Goal: Find specific page/section: Find specific page/section

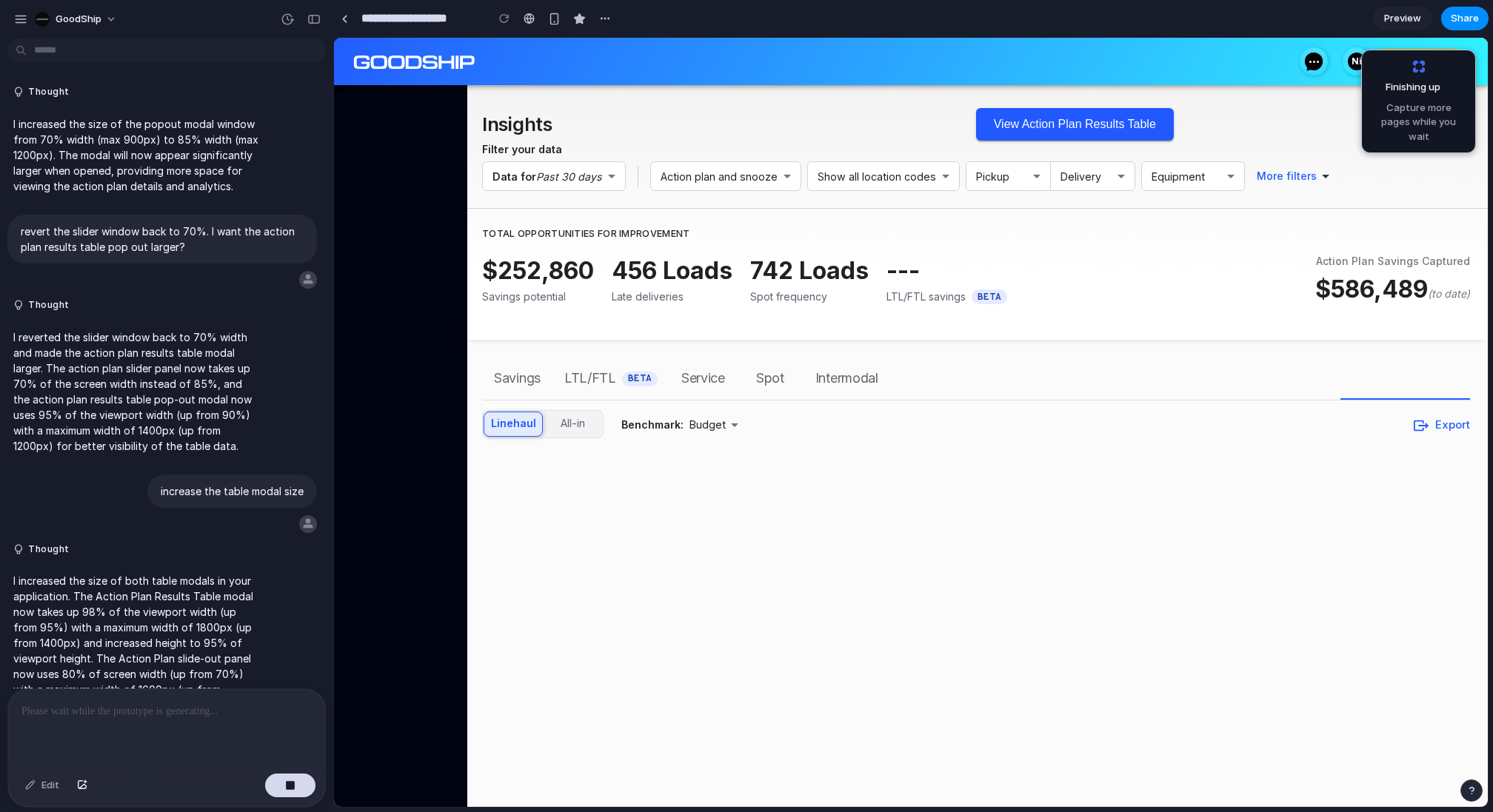
scroll to position [3997, 0]
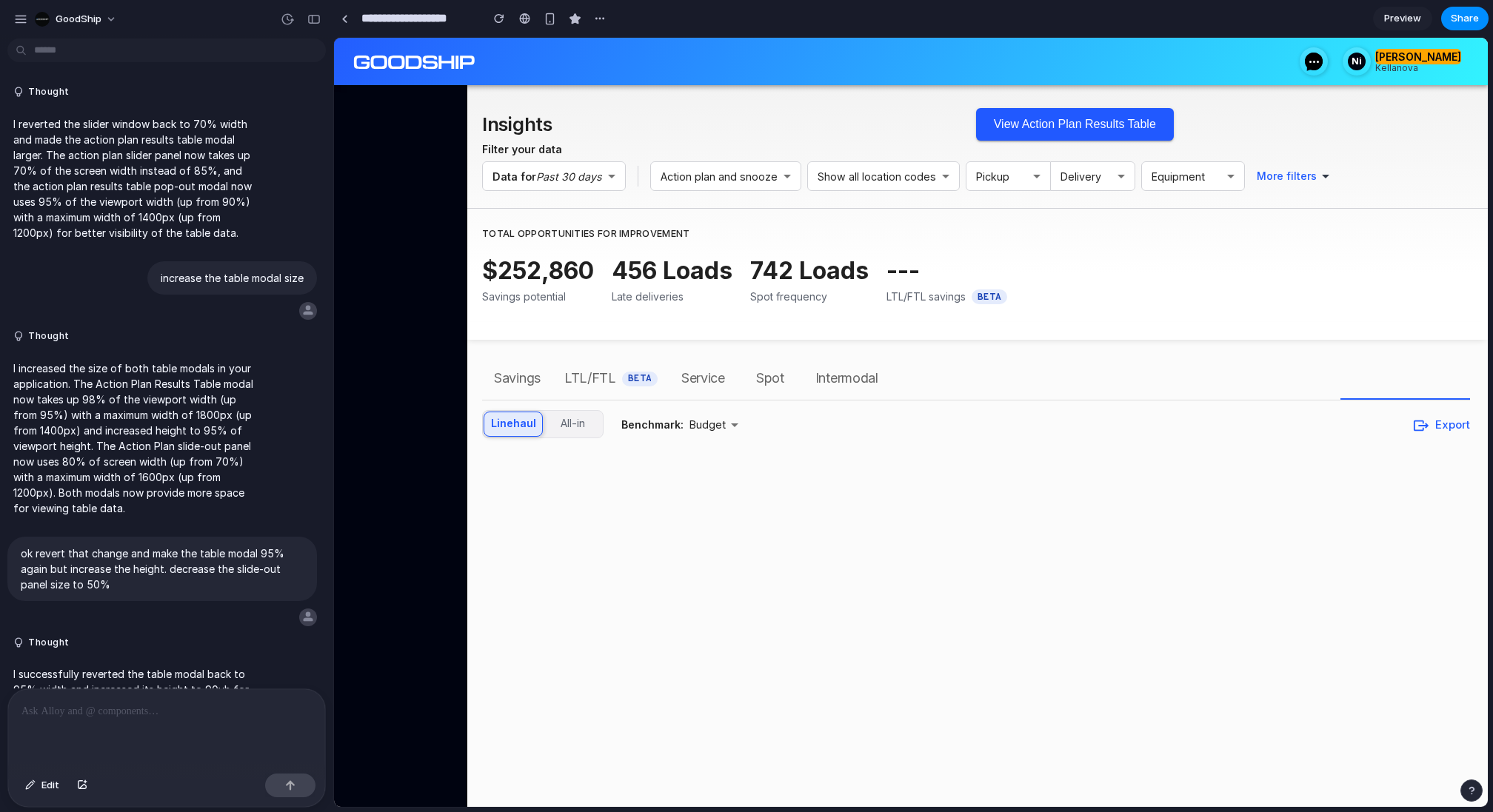
scroll to position [3510, 0]
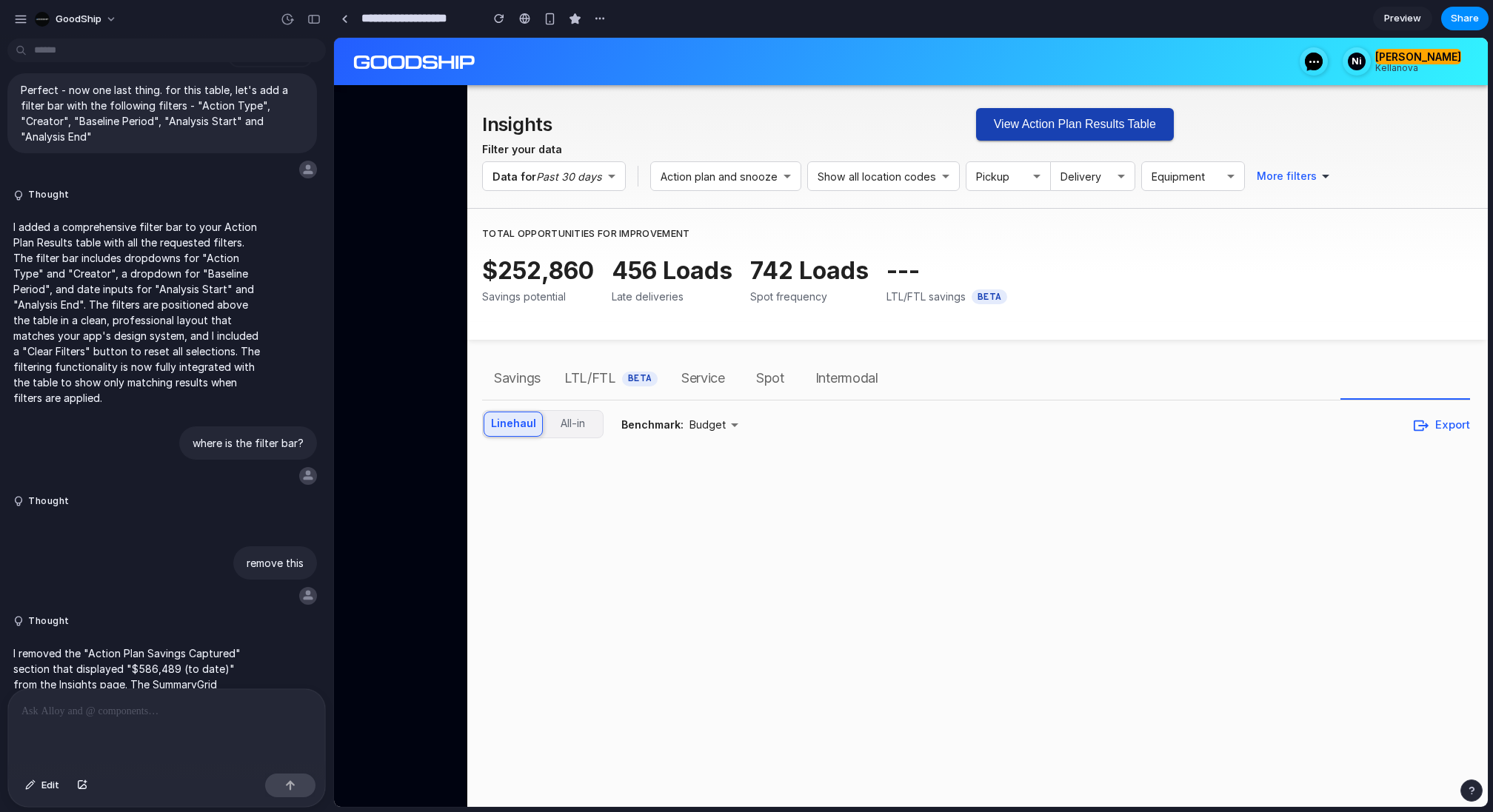
click at [1048, 119] on button "View Action Plan Results Table" at bounding box center [1075, 124] width 198 height 33
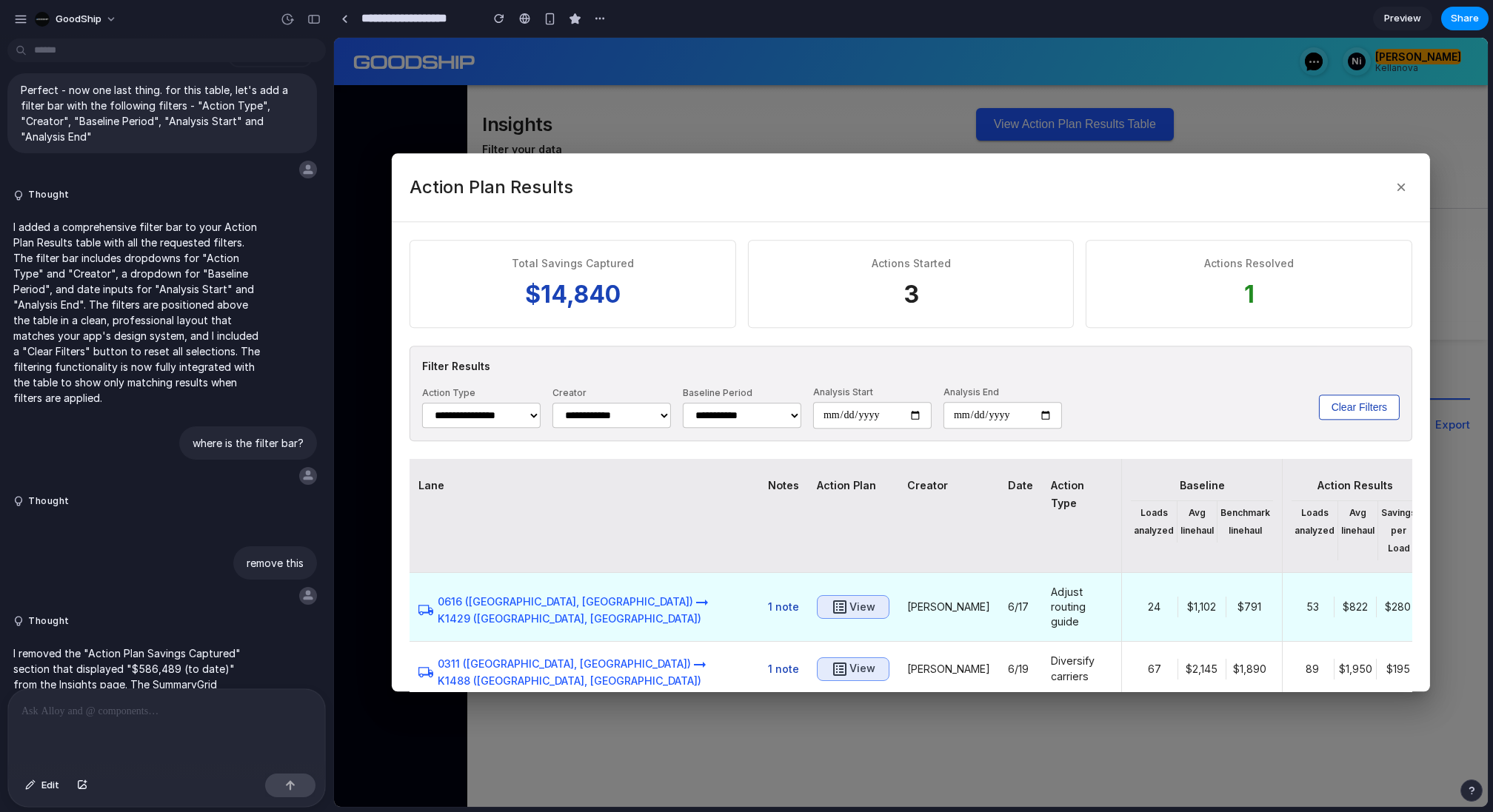
click at [831, 598] on icon "button" at bounding box center [839, 606] width 18 height 18
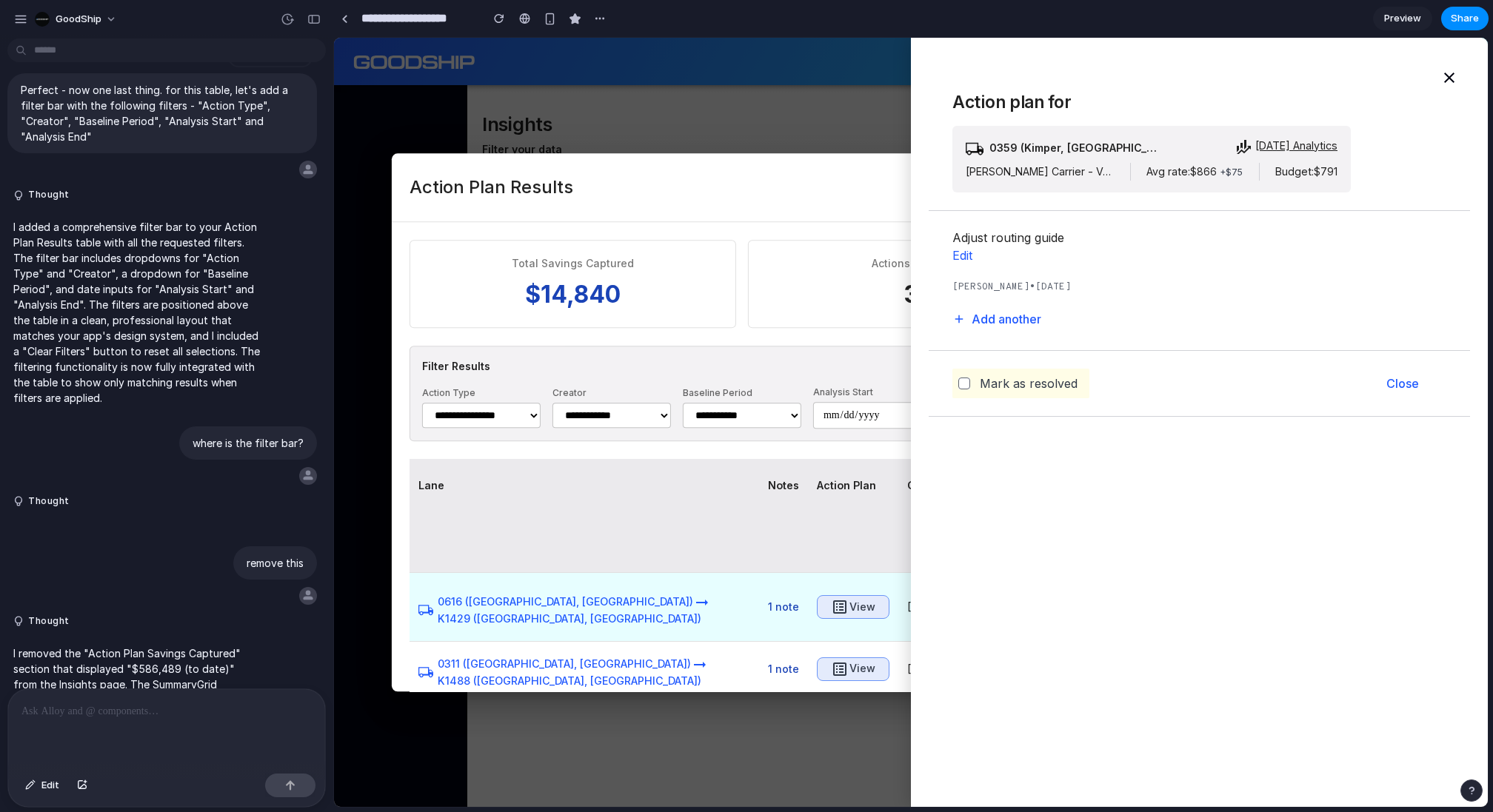
click at [831, 598] on icon "button" at bounding box center [839, 606] width 18 height 18
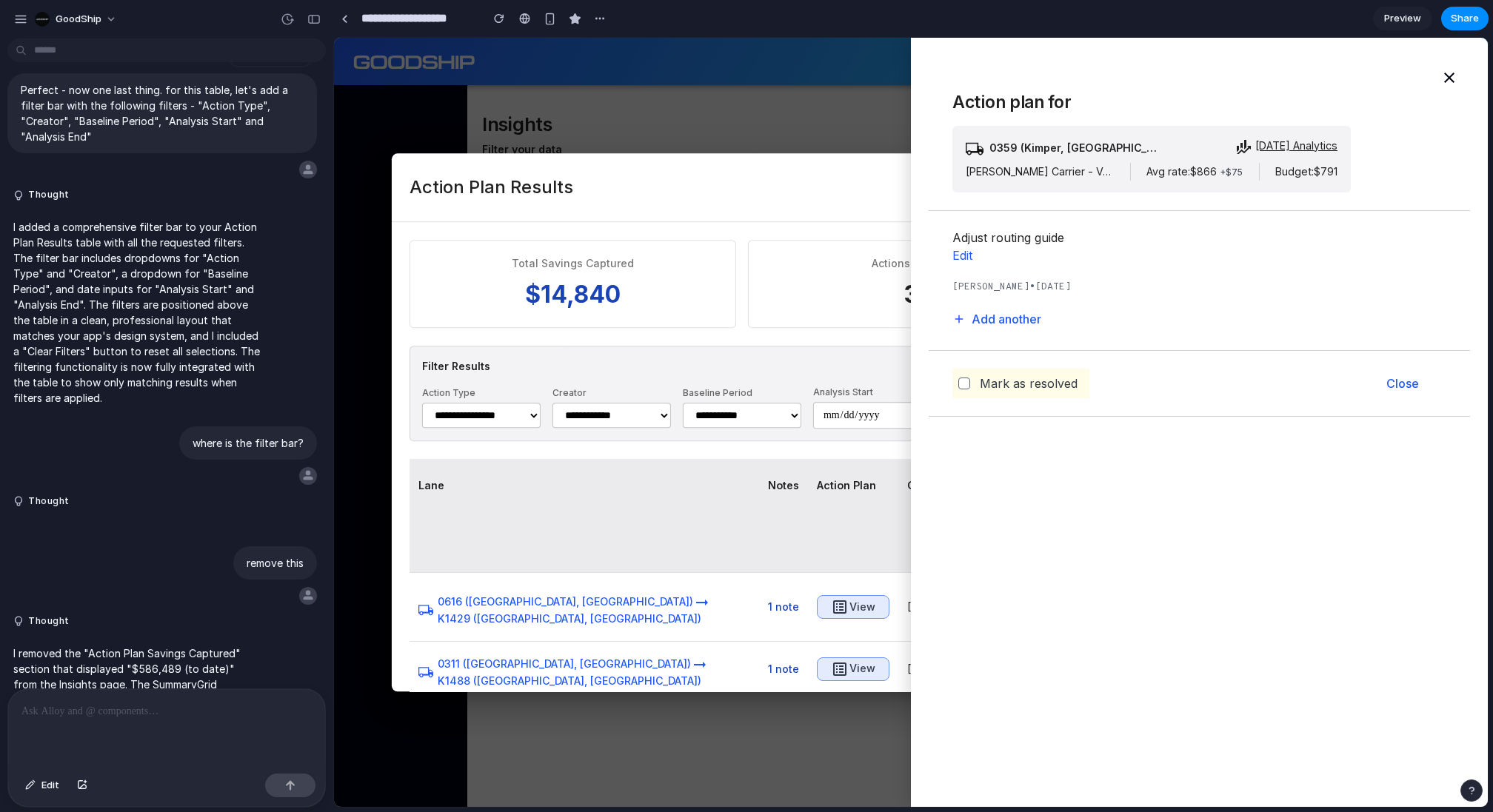
click at [749, 120] on div at bounding box center [911, 422] width 1154 height 770
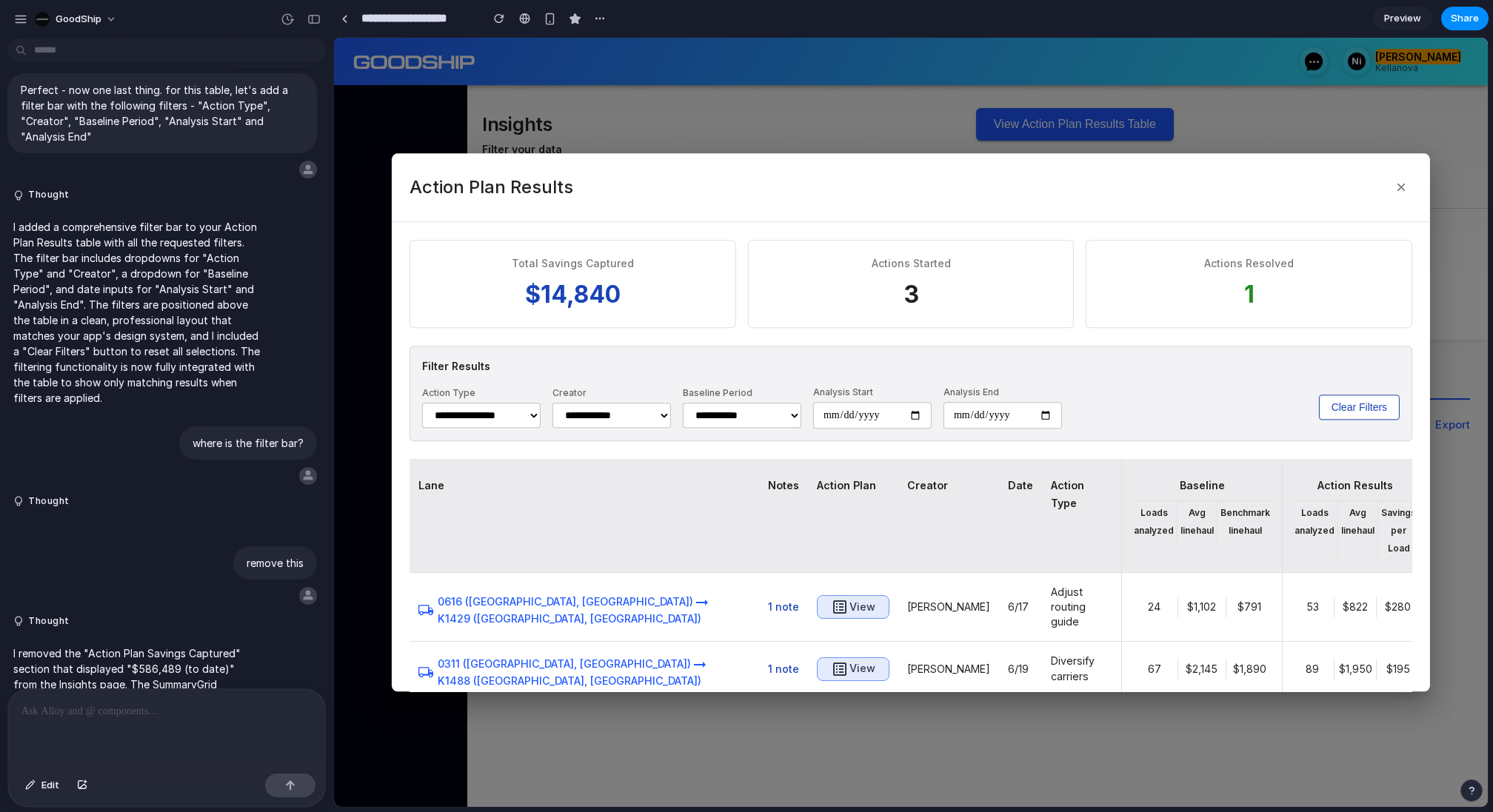
click at [749, 120] on div at bounding box center [911, 422] width 1154 height 770
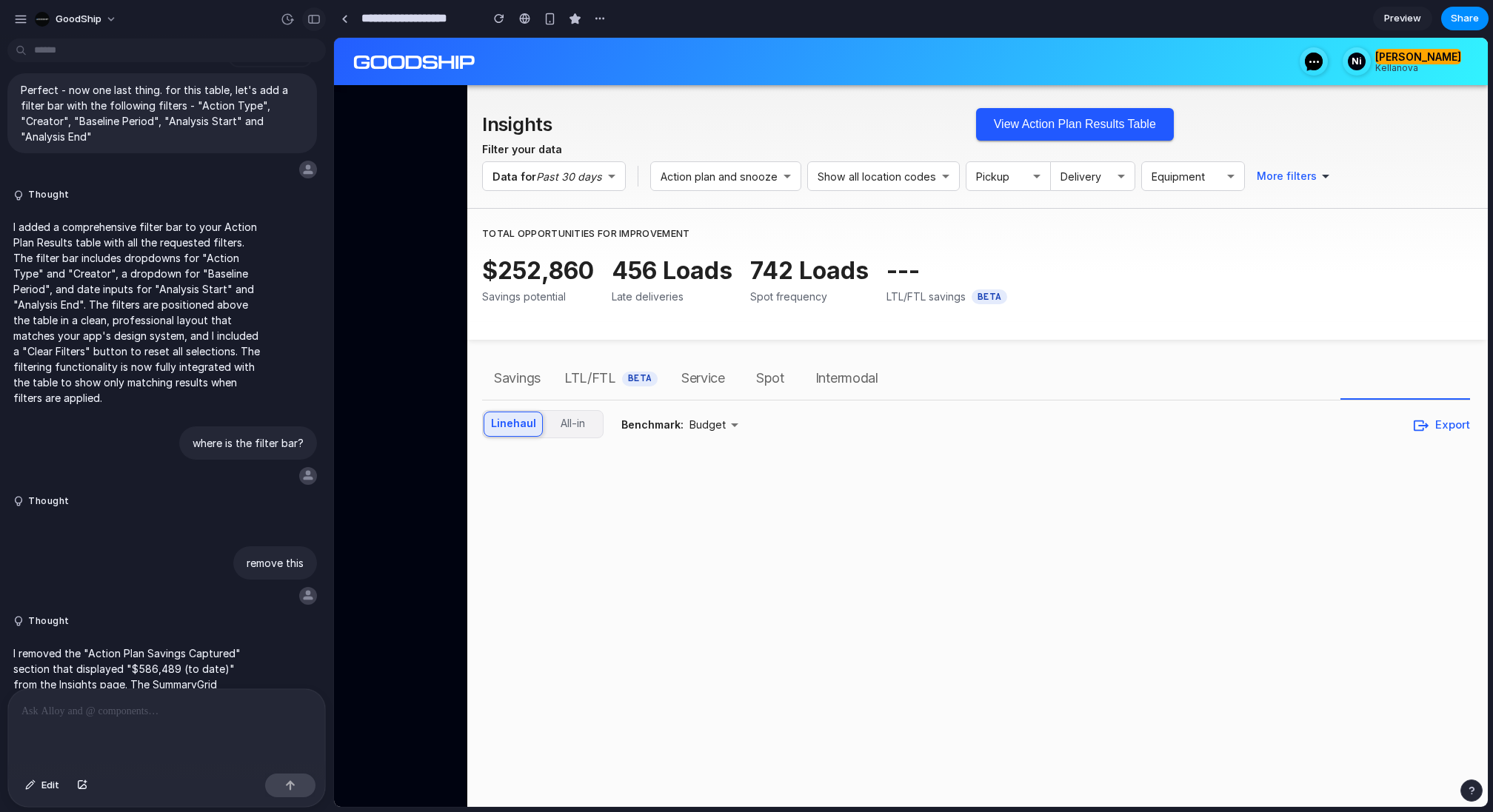
click at [322, 16] on button "button" at bounding box center [314, 19] width 23 height 23
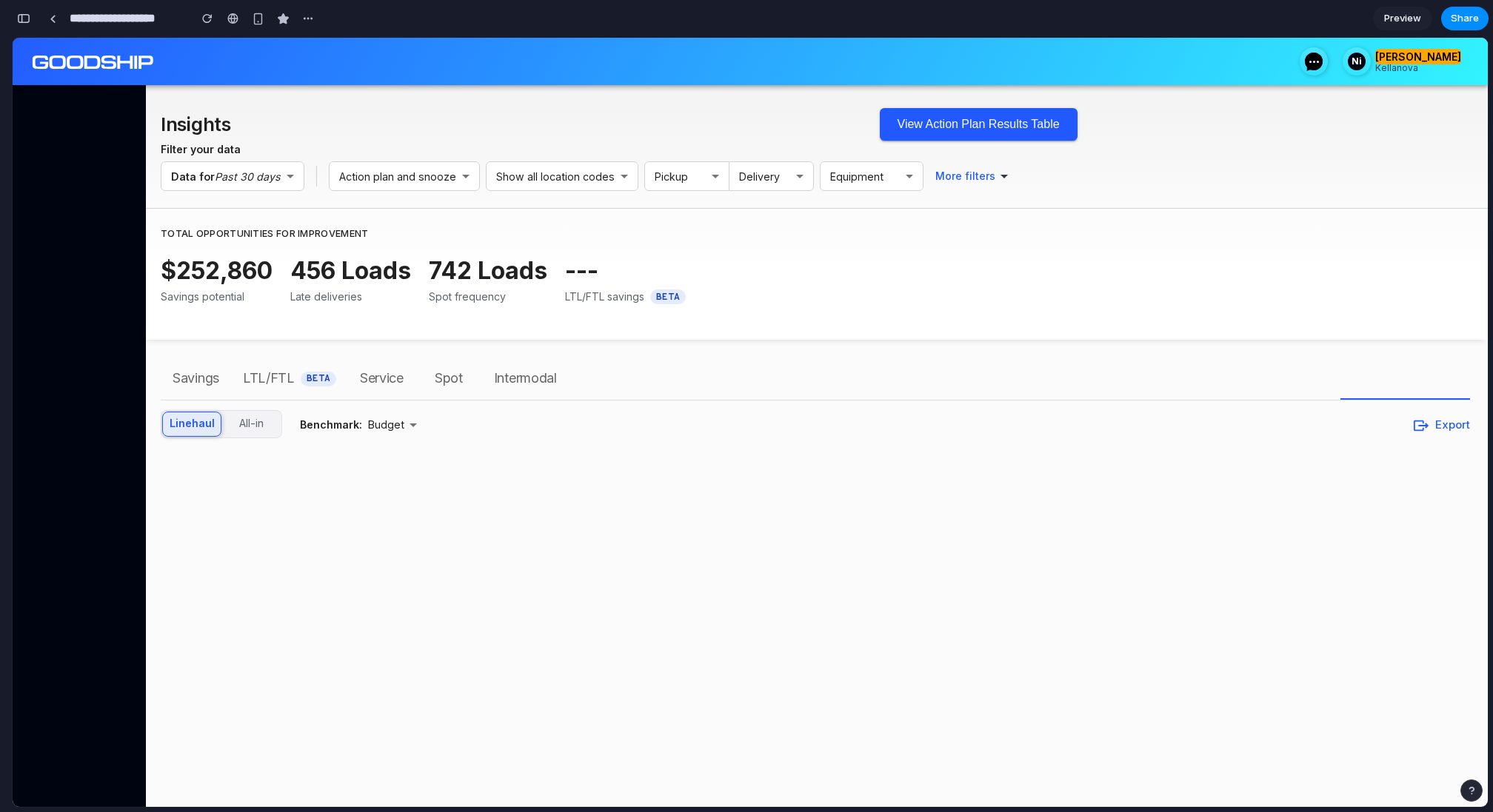
scroll to position [6087, 0]
click at [986, 127] on button "View Action Plan Results Table" at bounding box center [978, 124] width 198 height 33
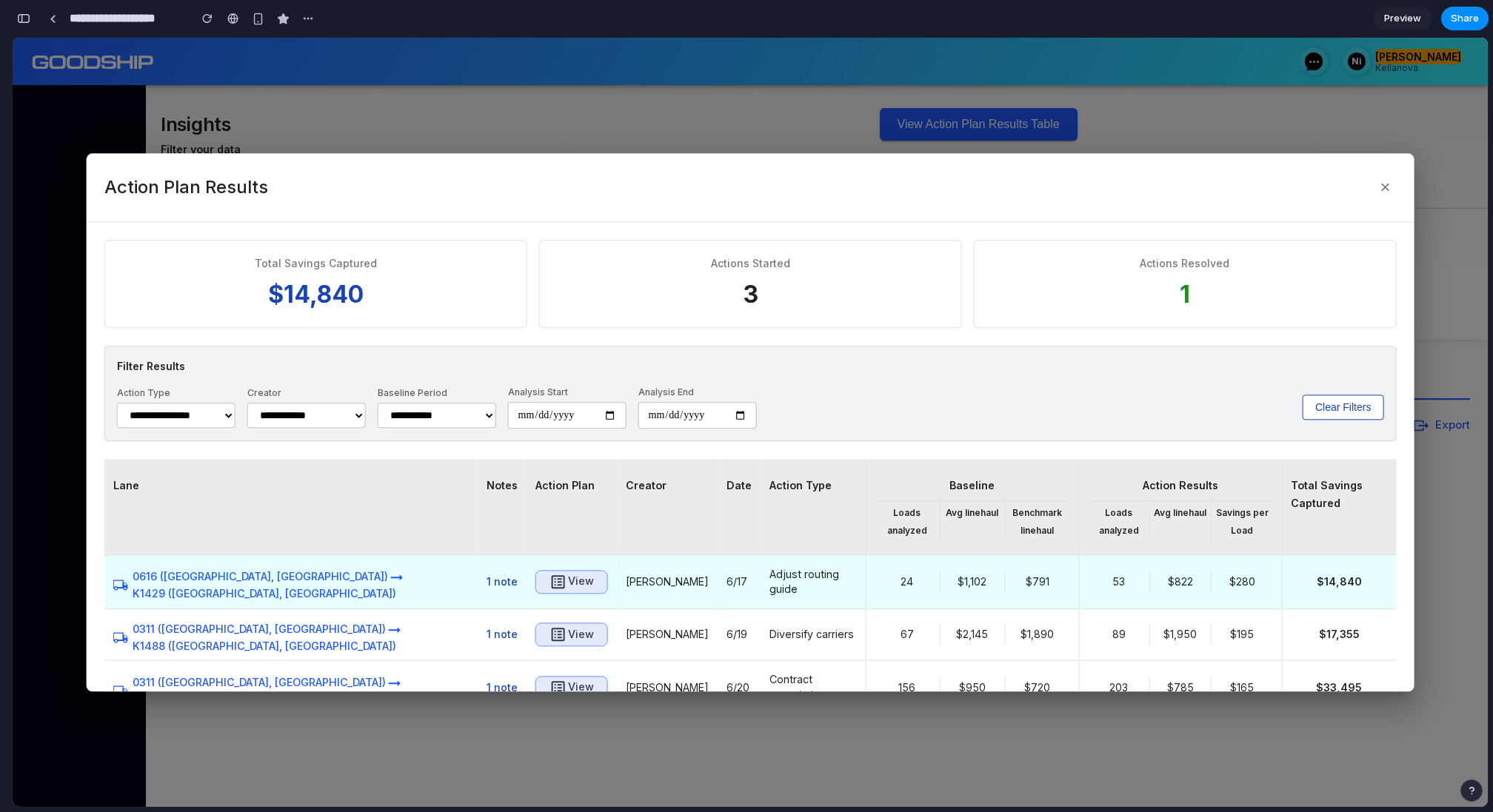
click at [568, 589] on h6 "View" at bounding box center [581, 583] width 26 height 19
